Goal: Task Accomplishment & Management: Manage account settings

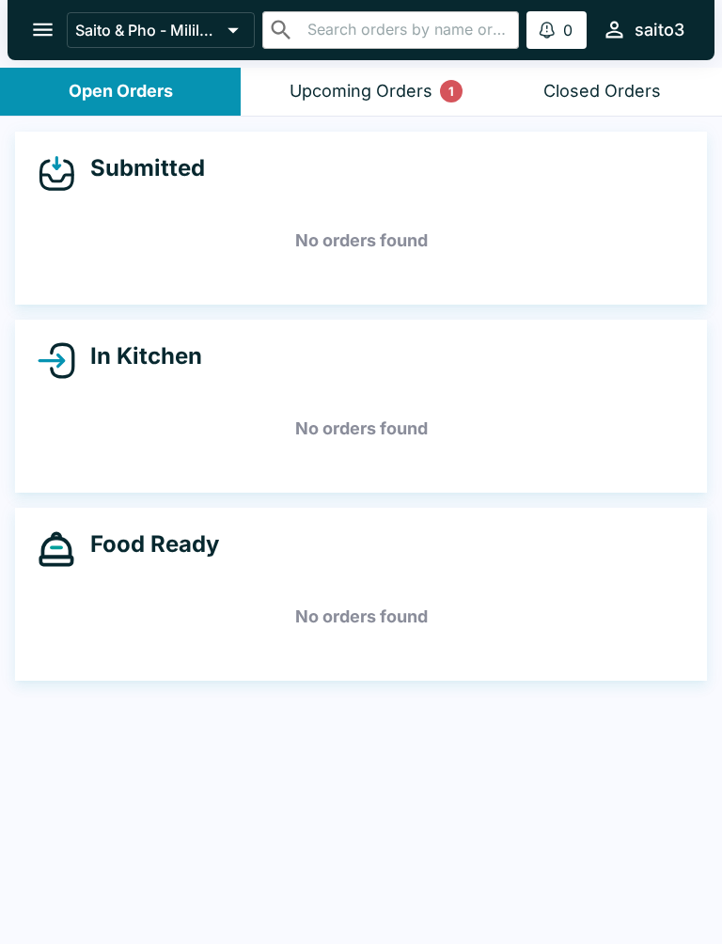
click at [342, 87] on div "Upcoming Orders 1" at bounding box center [361, 92] width 143 height 22
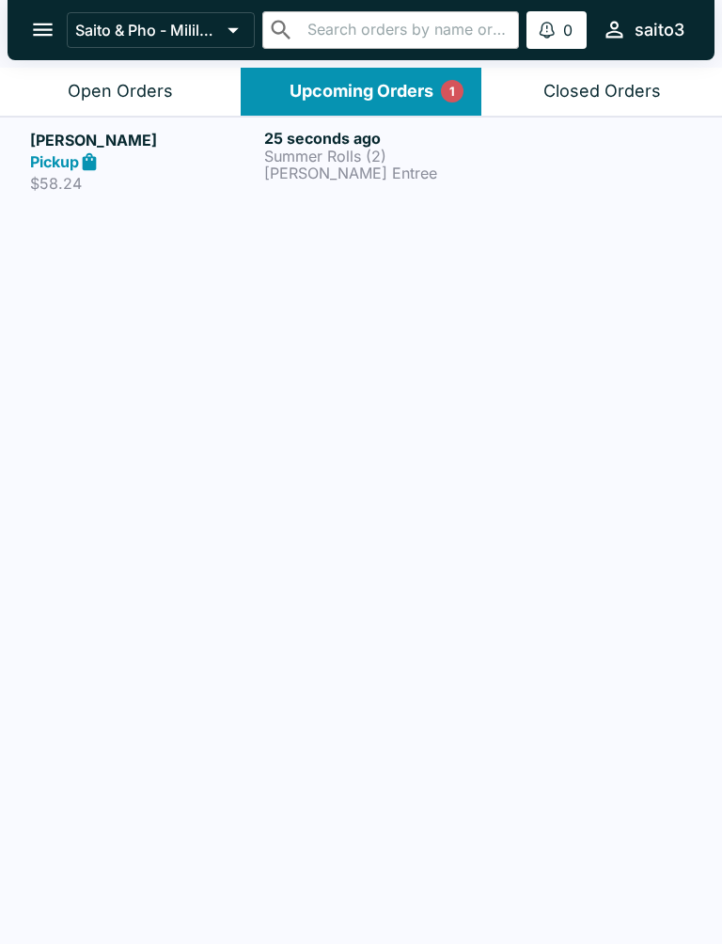
click at [518, 168] on div at bounding box center [595, 161] width 194 height 65
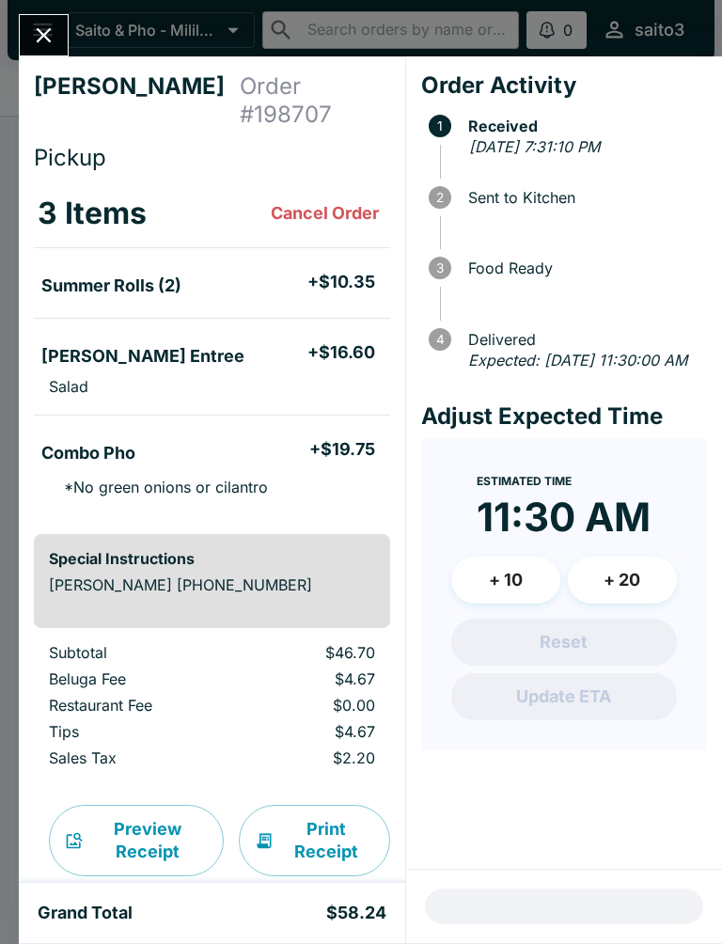
click at [11, 20] on div "[PERSON_NAME] Order # 198707 Pickup 3 Items Cancel Order Summer Rolls (2) + $10…" at bounding box center [361, 472] width 722 height 944
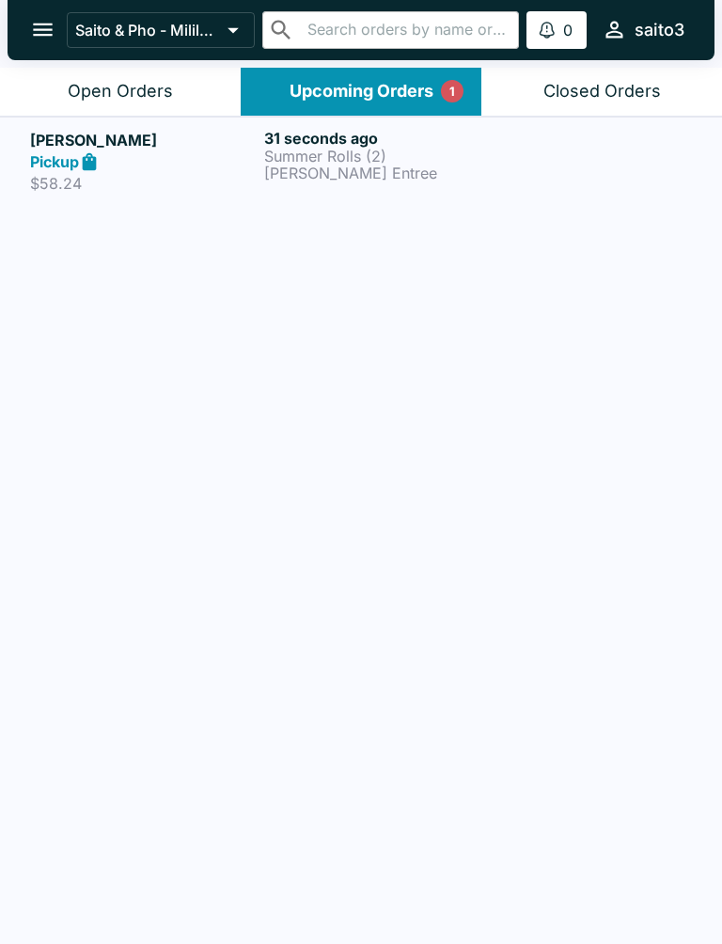
click at [338, 172] on p "[PERSON_NAME] Entree" at bounding box center [377, 173] width 227 height 17
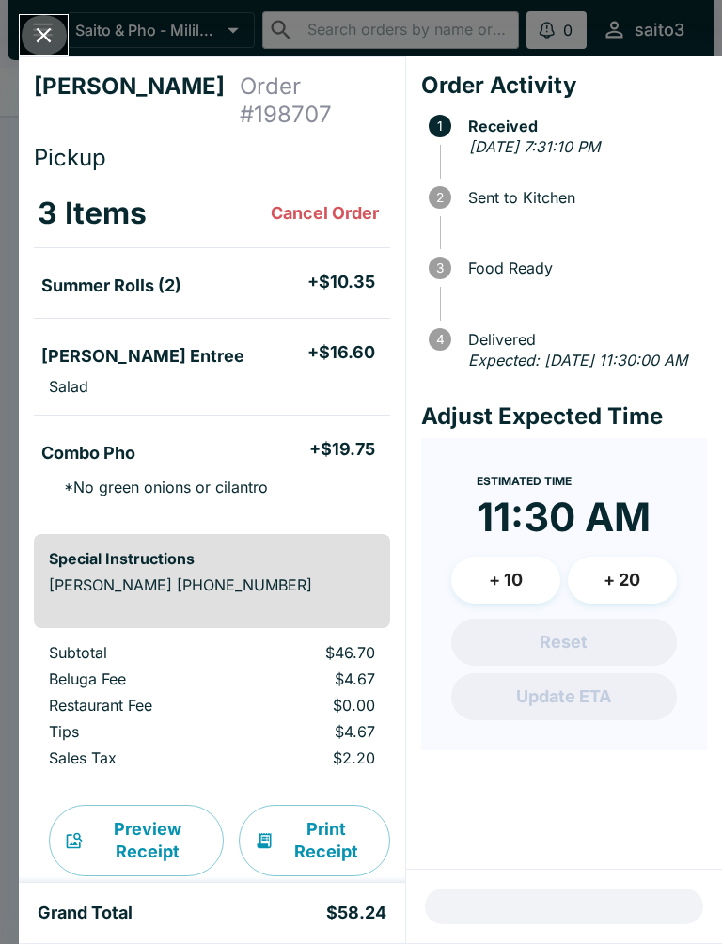
click at [34, 28] on icon "Close" at bounding box center [43, 35] width 25 height 25
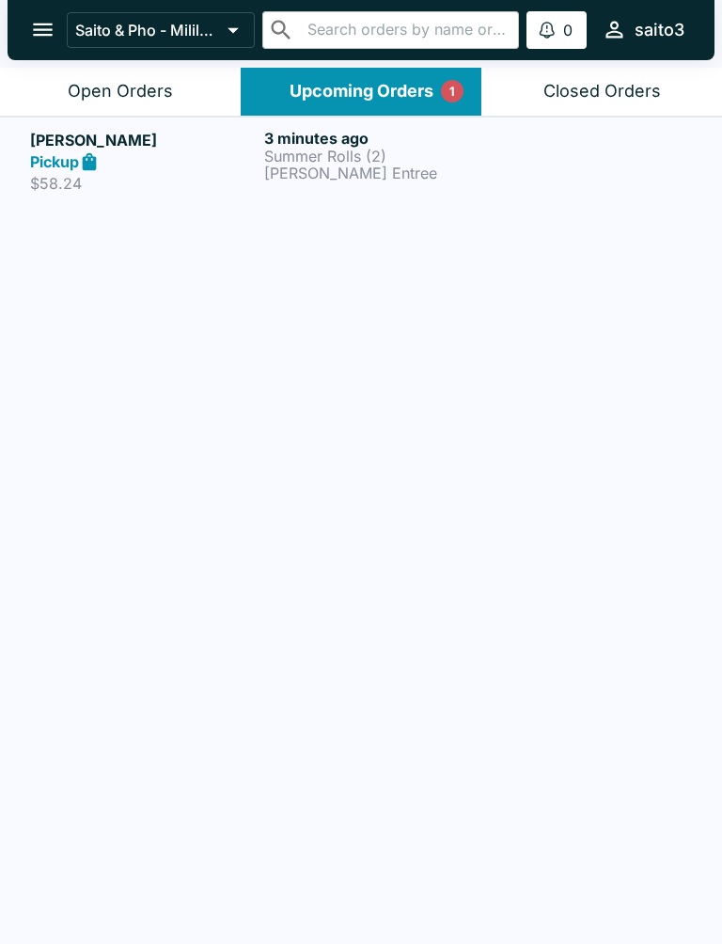
click at [463, 144] on h6 "3 minutes ago" at bounding box center [377, 138] width 227 height 19
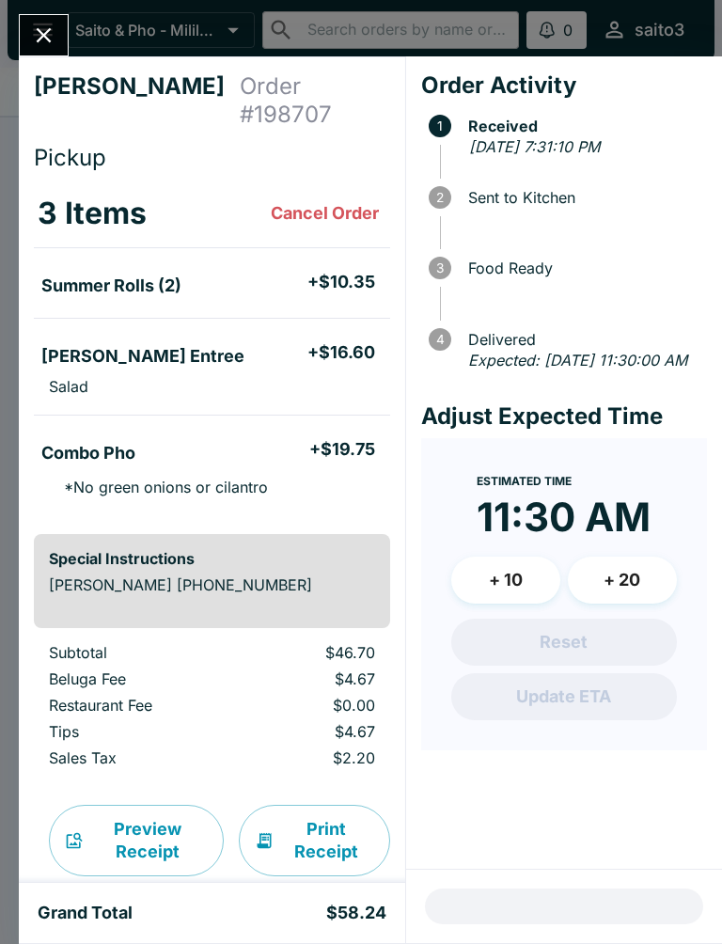
click at [343, 195] on button "Cancel Order" at bounding box center [324, 214] width 123 height 38
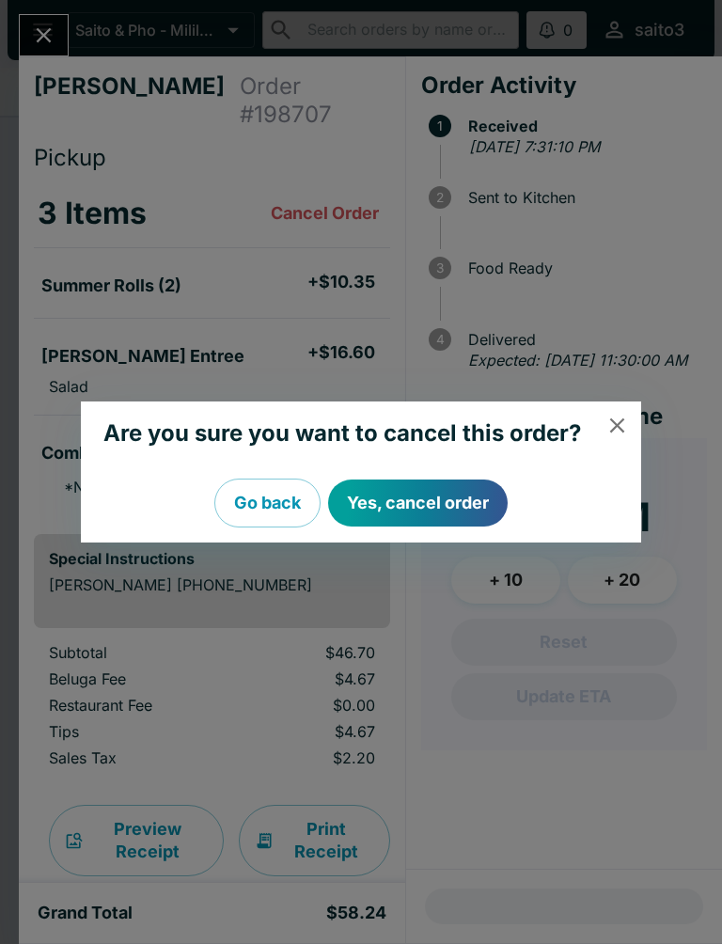
click at [438, 500] on button "Yes, cancel order" at bounding box center [418, 503] width 180 height 47
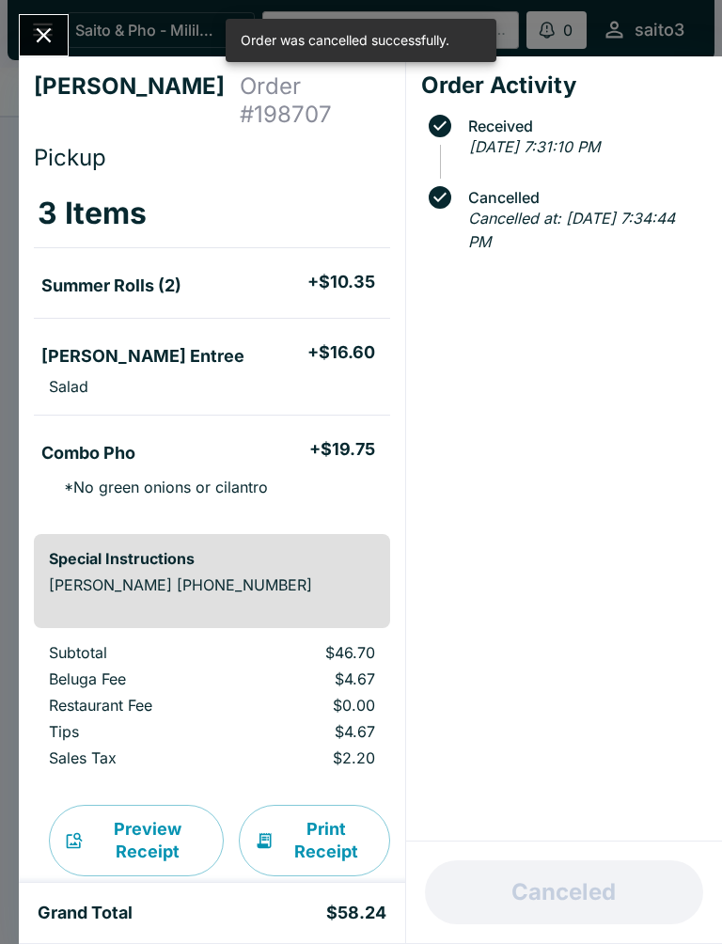
click at [55, 22] on button "Close" at bounding box center [44, 35] width 48 height 40
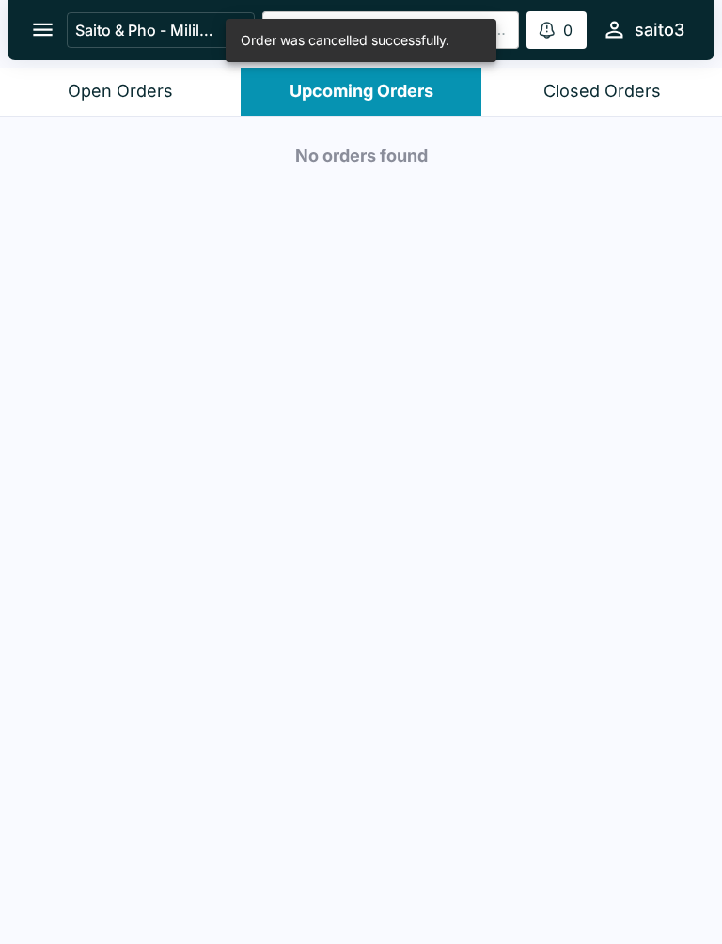
click at [145, 82] on div "Open Orders" at bounding box center [120, 92] width 105 height 22
